Goal: Transaction & Acquisition: Purchase product/service

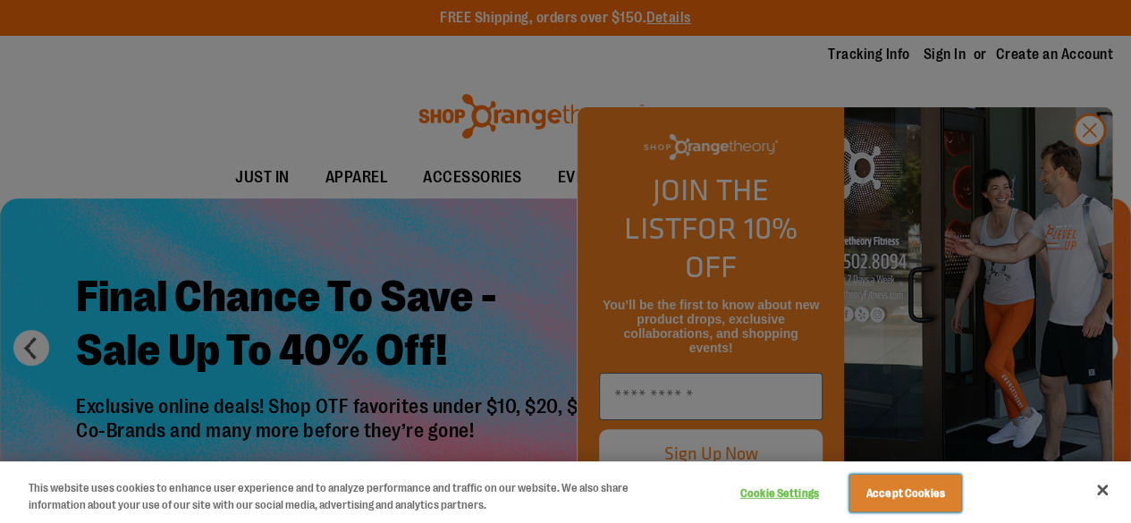
click at [944, 484] on button "Accept Cookies" at bounding box center [905, 494] width 112 height 38
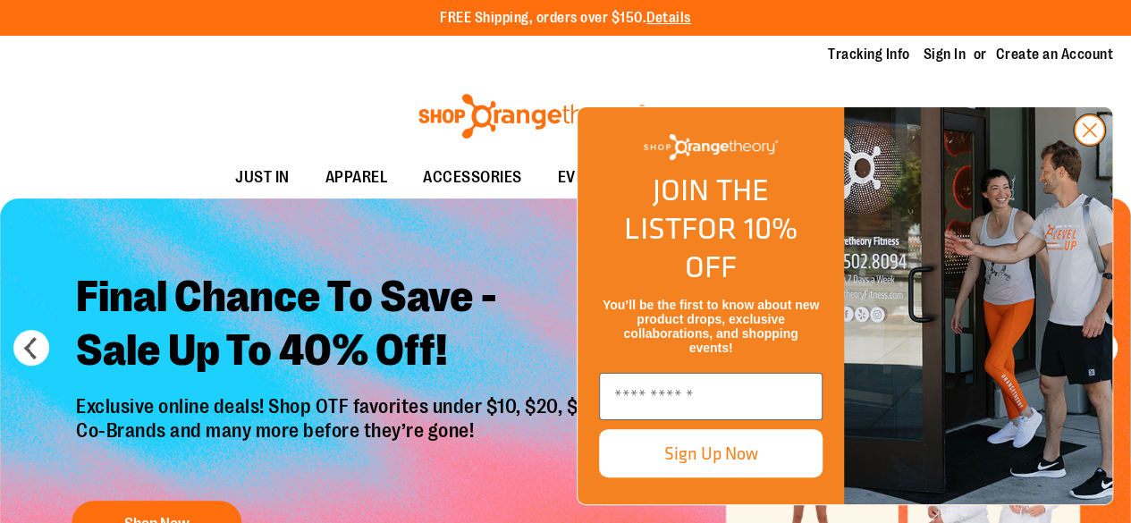
click at [1083, 137] on icon "Close dialog" at bounding box center [1089, 130] width 13 height 13
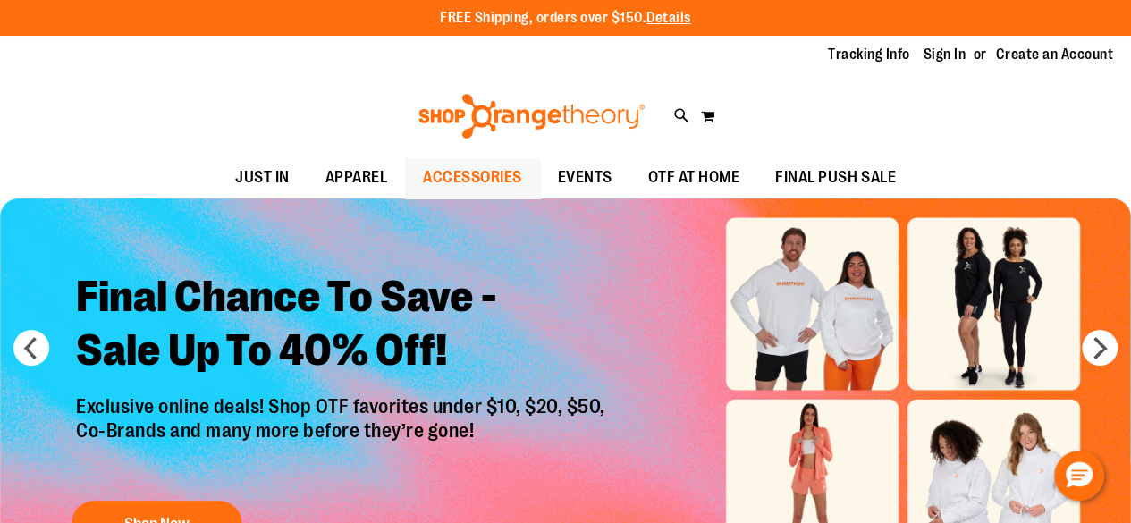
click at [496, 176] on span "ACCESSORIES" at bounding box center [472, 177] width 99 height 40
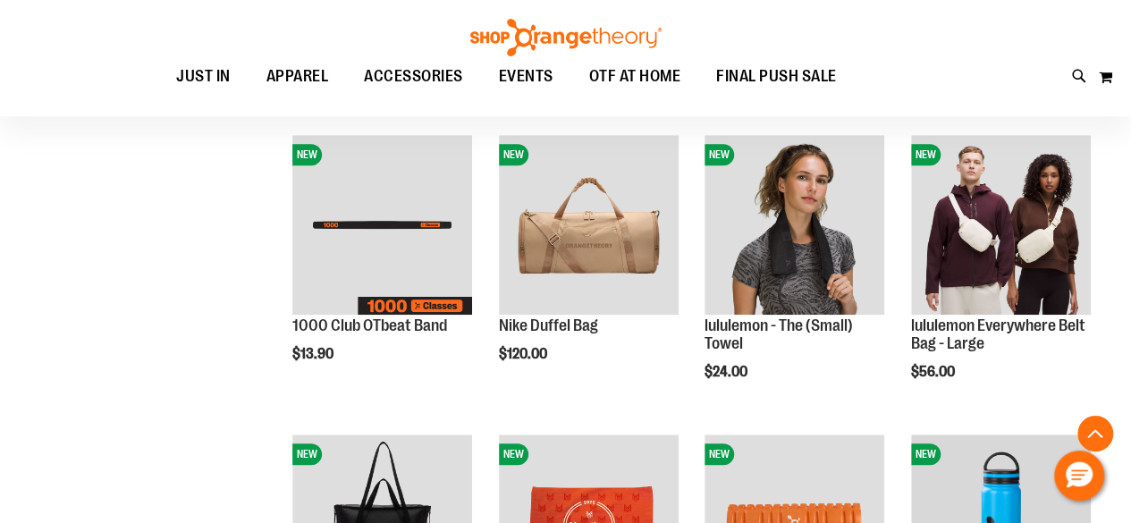
scroll to position [539, 0]
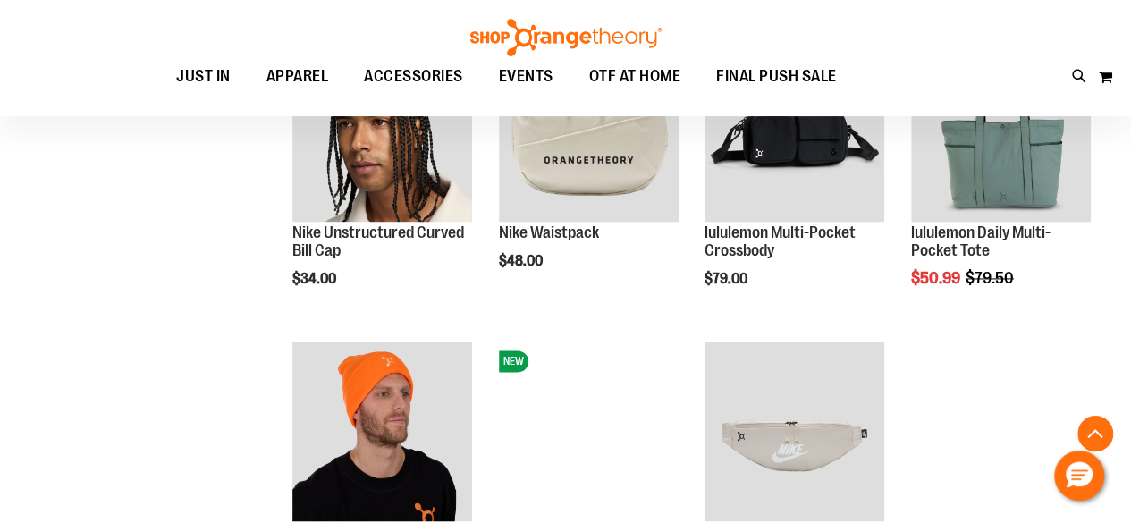
scroll to position [1387, 0]
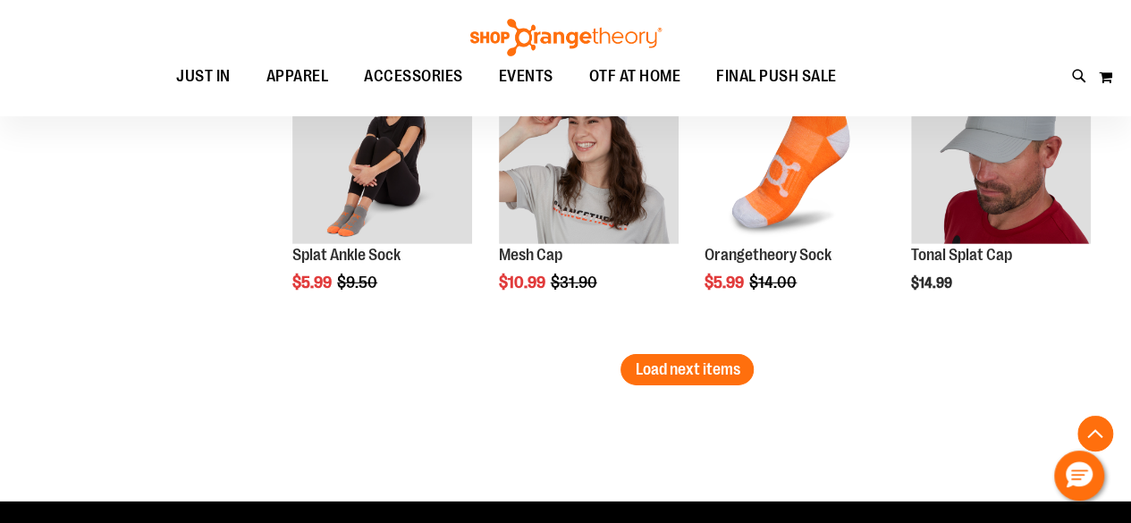
scroll to position [468, 0]
